Goal: Book appointment/travel/reservation

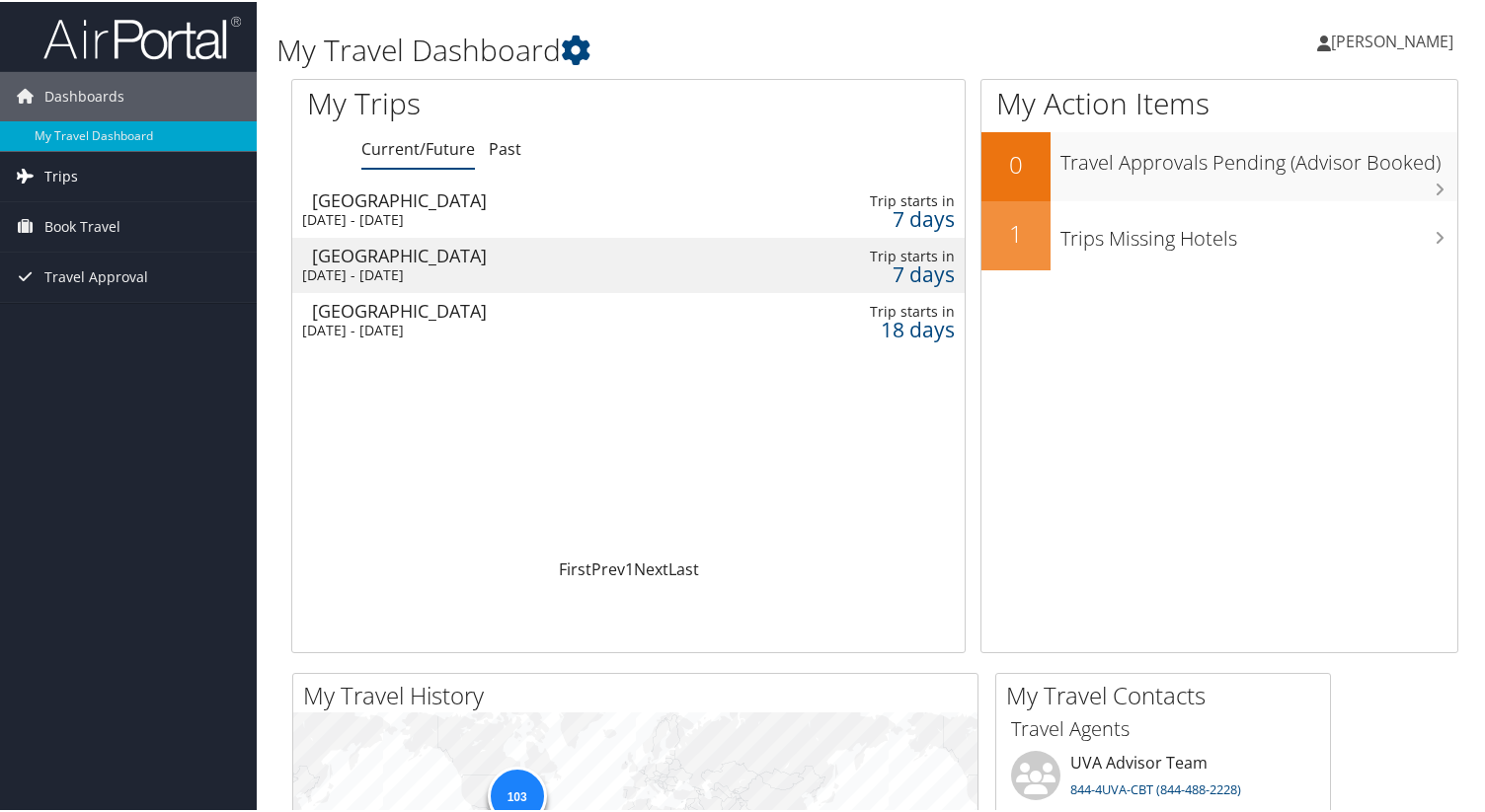
click at [128, 170] on link "Trips" at bounding box center [128, 175] width 257 height 49
click at [121, 310] on link "Book Travel" at bounding box center [128, 314] width 257 height 49
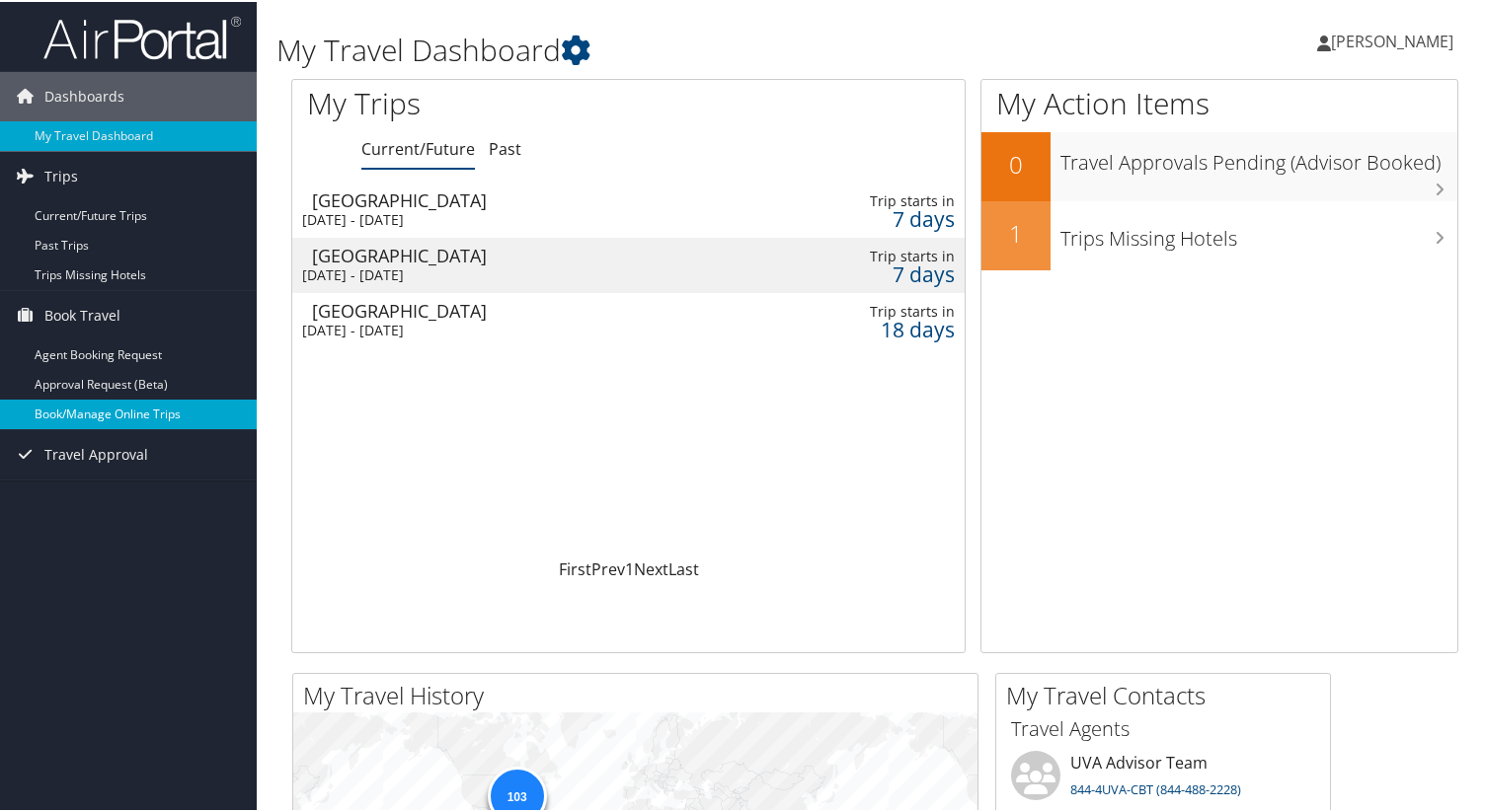
click at [114, 405] on link "Book/Manage Online Trips" at bounding box center [128, 413] width 257 height 30
